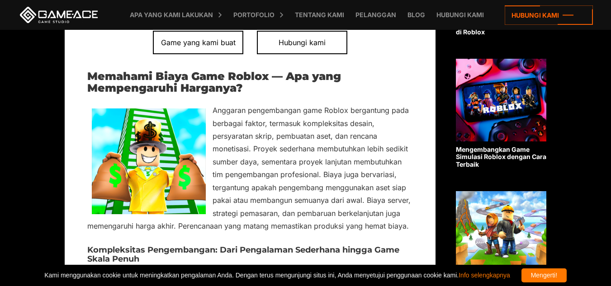
scroll to position [605, 0]
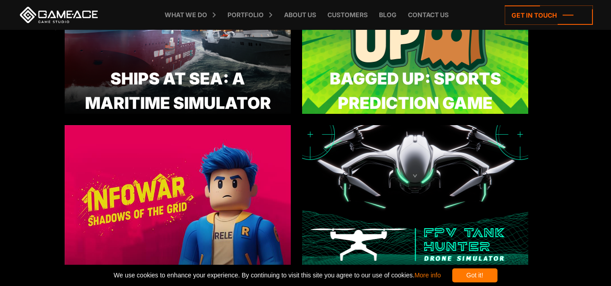
scroll to position [253, 0]
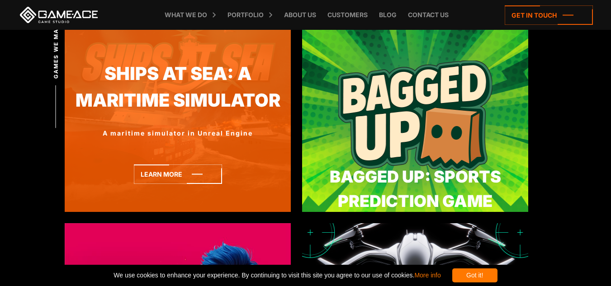
click at [149, 186] on div "Ships At Sea: A Maritime Simulator A maritime simulator in Unreal Engine Learn …" at bounding box center [178, 116] width 226 height 192
click at [149, 179] on icon at bounding box center [178, 174] width 88 height 19
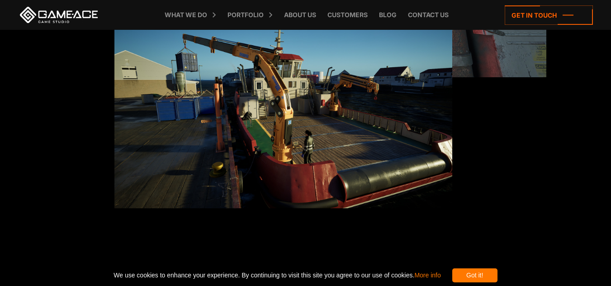
scroll to position [1159, 0]
